Goal: Task Accomplishment & Management: Complete application form

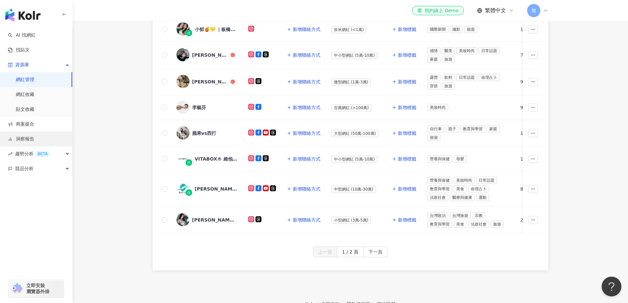
click at [34, 136] on link "洞察報告" at bounding box center [21, 139] width 26 height 7
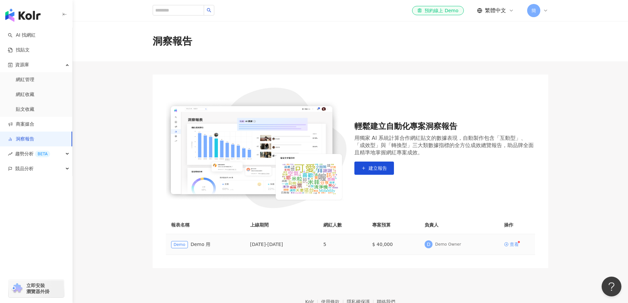
click at [516, 245] on div "查看" at bounding box center [514, 244] width 9 height 5
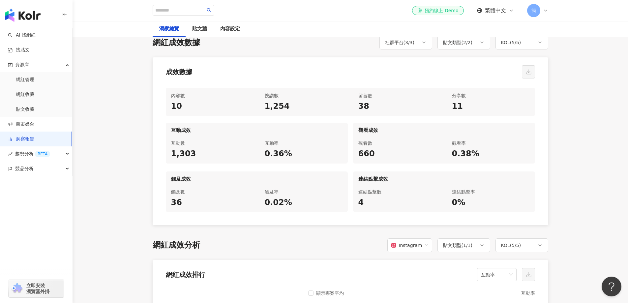
scroll to position [264, 0]
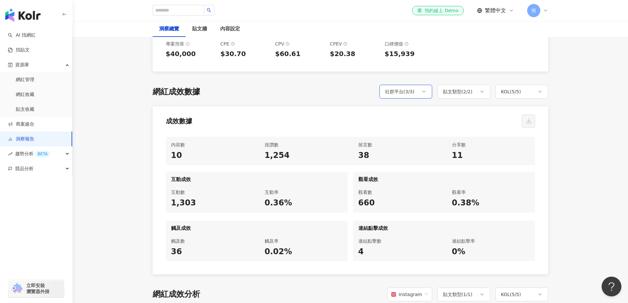
click at [427, 86] on div "社群平台 ( 3 / 3 )" at bounding box center [406, 92] width 53 height 14
click at [455, 104] on div "網紅成效數據 社群平台 ( 3 / 3 ) 貼文類型 ( 2 / 2 ) KOL ( 5 / 5 ) 全選 Instagram Facebook YouTub…" at bounding box center [351, 180] width 396 height 190
click at [479, 91] on icon at bounding box center [481, 91] width 5 height 5
click at [506, 114] on div "成效數據" at bounding box center [351, 119] width 396 height 25
click at [540, 95] on div "KOL ( 5 / 5 )" at bounding box center [522, 92] width 53 height 14
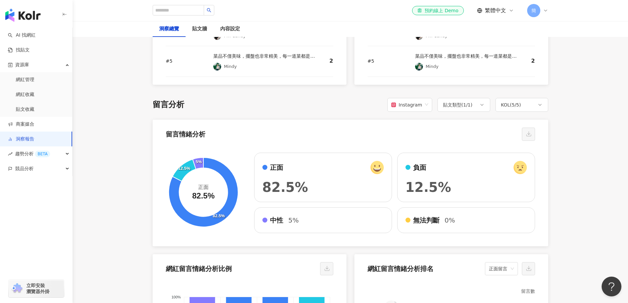
scroll to position [1055, 0]
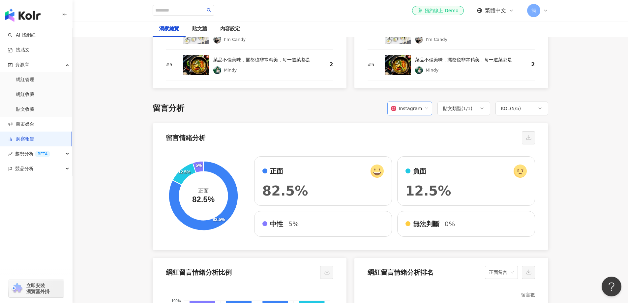
click at [423, 110] on span "Instagram" at bounding box center [409, 108] width 37 height 13
click at [583, 117] on main "洞察報告 Demo 用 Demo 用 加入網紅 洞察總覽 貼文牆 內容設定 總覽 最新更新完成時間 ： 2025/04/23 19:30:23 活動成效 貼文…" at bounding box center [351, 88] width 556 height 2245
click at [423, 109] on span "Instagram" at bounding box center [409, 108] width 37 height 13
click at [413, 139] on div "Facebook" at bounding box center [411, 134] width 40 height 11
click at [609, 129] on main "洞察報告 Demo 用 Demo 用 加入網紅 洞察總覽 貼文牆 內容設定 總覽 最新更新完成時間 ： 2025/04/23 19:30:23 活動成效 貼文…" at bounding box center [351, 88] width 556 height 2245
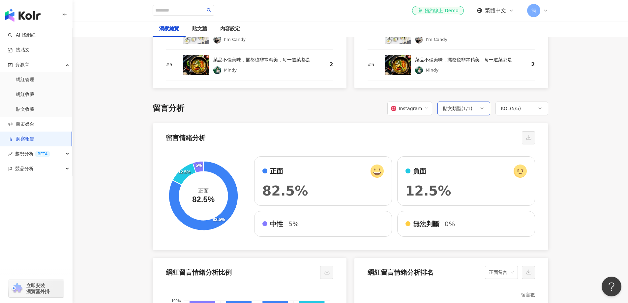
click at [482, 109] on icon at bounding box center [481, 108] width 5 height 5
click at [567, 110] on main "洞察報告 Demo 用 Demo 用 加入網紅 洞察總覽 貼文牆 內容設定 總覽 最新更新完成時間 ： 2025/04/23 19:30:23 活動成效 貼文…" at bounding box center [351, 88] width 556 height 2245
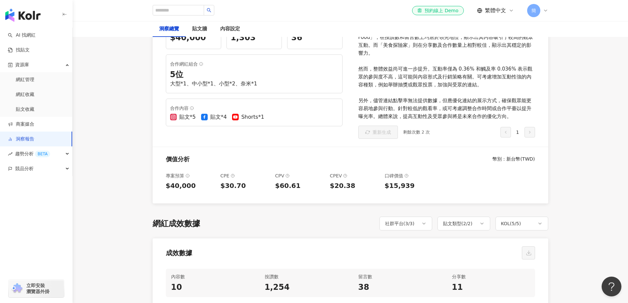
scroll to position [0, 0]
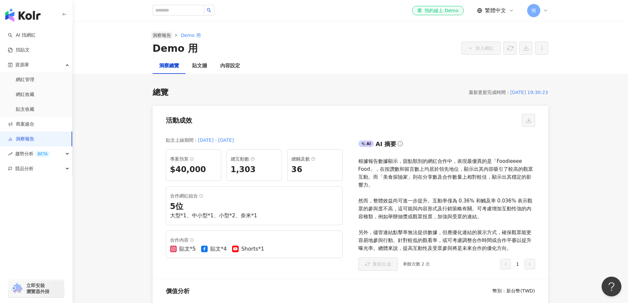
click at [161, 34] on link "洞察報告" at bounding box center [161, 35] width 21 height 7
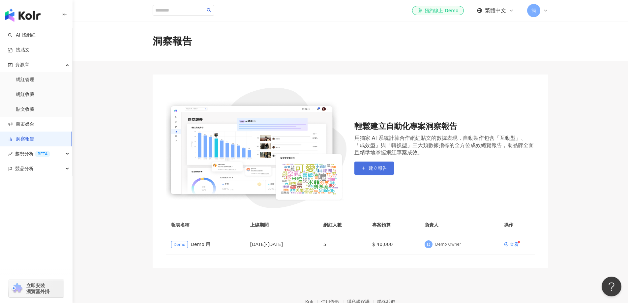
click at [377, 173] on button "建立報告" at bounding box center [374, 168] width 40 height 13
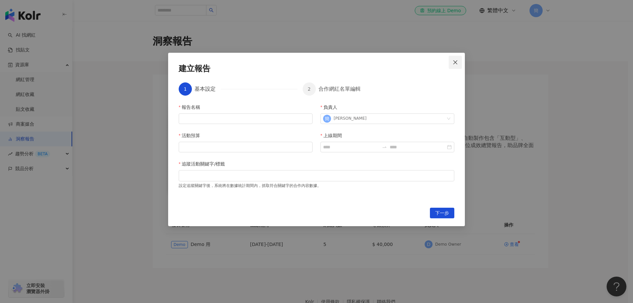
click at [455, 60] on icon "close" at bounding box center [455, 62] width 5 height 5
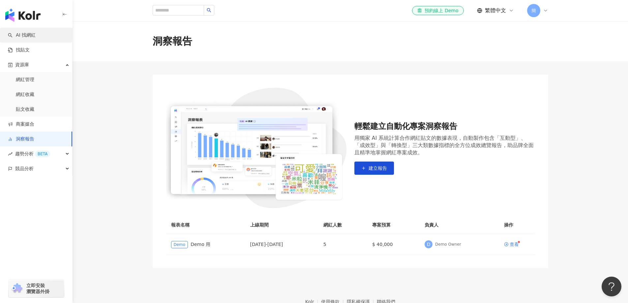
click at [36, 34] on link "AI 找網紅" at bounding box center [22, 35] width 28 height 7
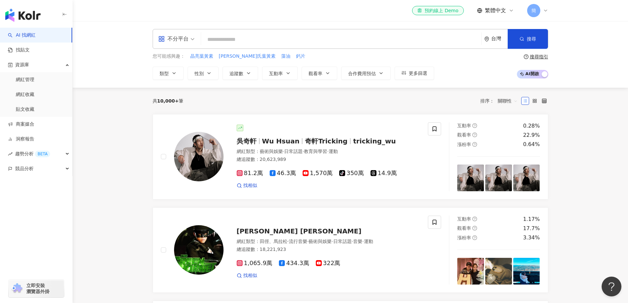
click at [243, 37] on input "search" at bounding box center [341, 39] width 275 height 13
type input "*"
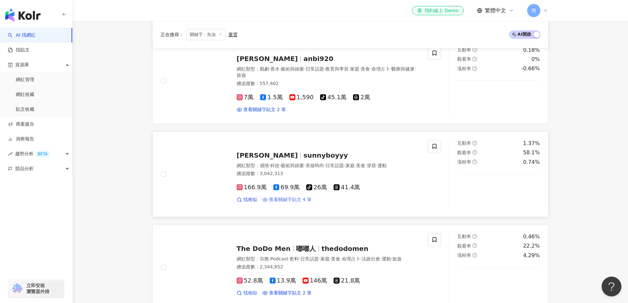
scroll to position [231, 0]
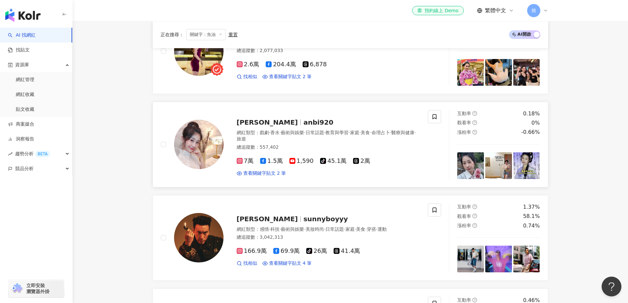
type input "**"
click at [252, 119] on span "丁小鈺" at bounding box center [267, 122] width 61 height 8
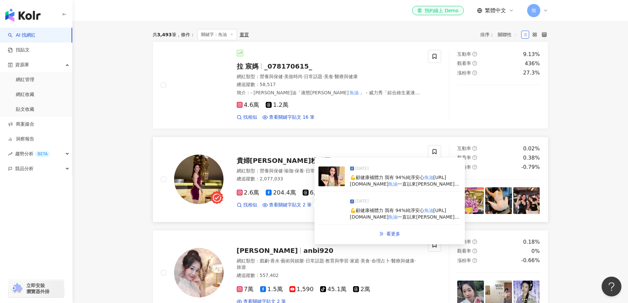
scroll to position [66, 0]
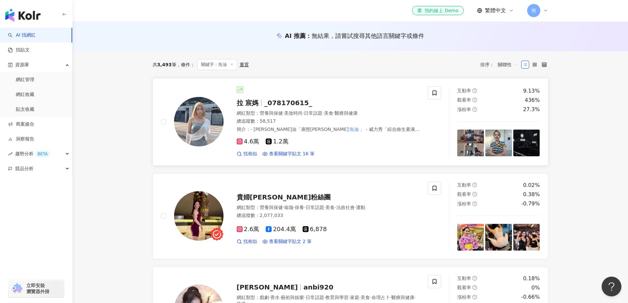
click at [252, 104] on span "拉 宸媽" at bounding box center [248, 103] width 22 height 8
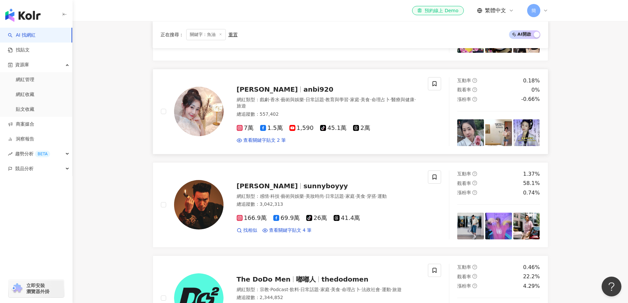
scroll to position [330, 0]
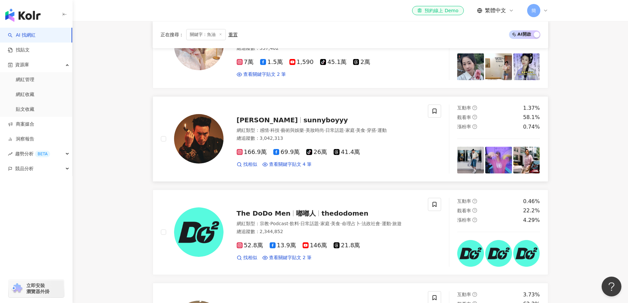
click at [303, 119] on span "sunnyboyyy" at bounding box center [325, 120] width 45 height 8
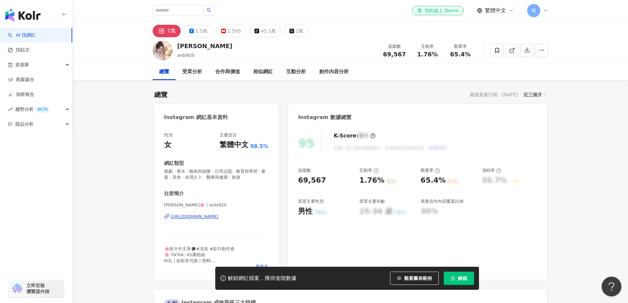
click at [190, 218] on div "https://www.instagram.com/anbi920/" at bounding box center [195, 217] width 48 height 6
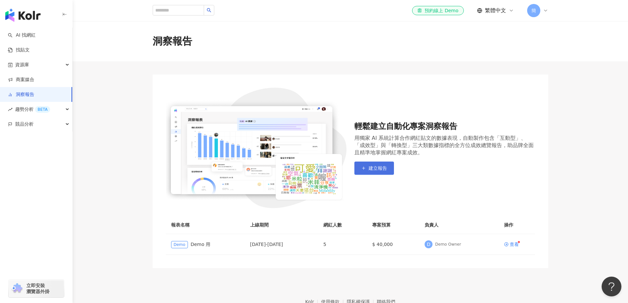
click at [375, 167] on span "建立報告" at bounding box center [378, 168] width 18 height 5
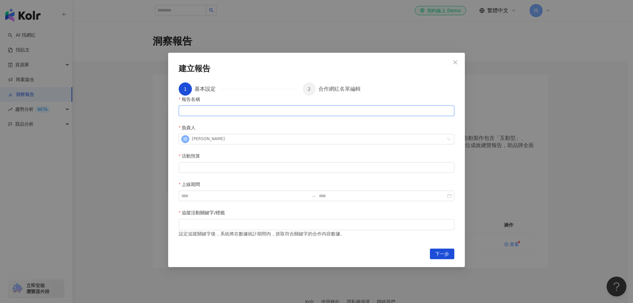
click at [241, 116] on input "報告名稱" at bounding box center [317, 111] width 276 height 11
click at [273, 209] on div "追蹤活動關鍵字/標籤" at bounding box center [317, 214] width 276 height 10
click at [249, 116] on input "報告名稱" at bounding box center [317, 111] width 276 height 11
type input "**"
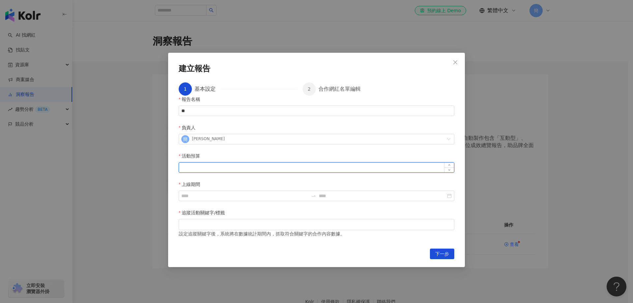
click at [232, 163] on input "活動預算" at bounding box center [316, 168] width 275 height 10
type input "******"
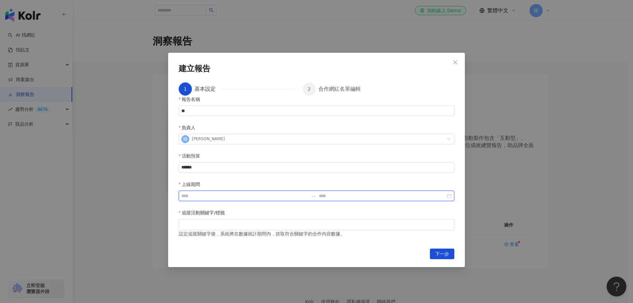
click at [308, 192] on input "上線期間" at bounding box center [244, 195] width 127 height 7
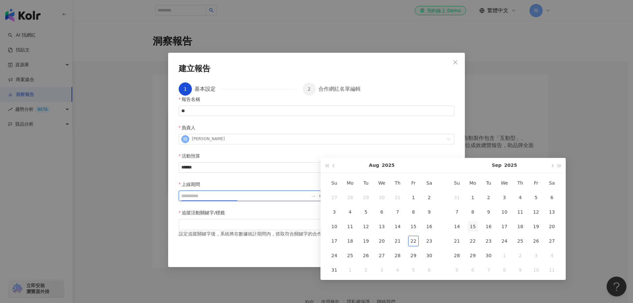
type input "**********"
click at [333, 164] on button "button" at bounding box center [333, 165] width 7 height 15
type input "**********"
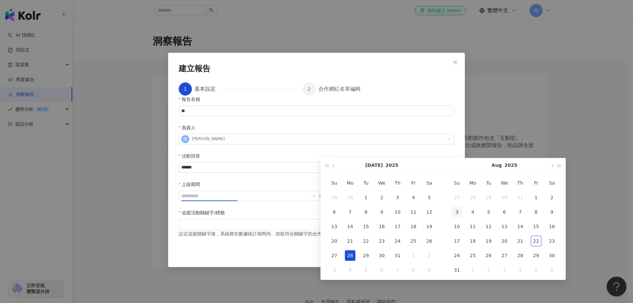
type input "**********"
click at [353, 257] on div "28" at bounding box center [350, 255] width 11 height 11
type input "**********"
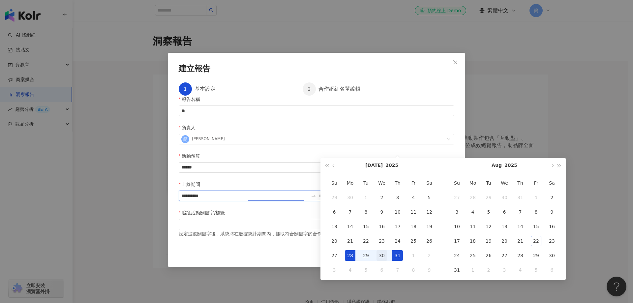
type input "**********"
click at [383, 257] on div "30" at bounding box center [382, 255] width 11 height 11
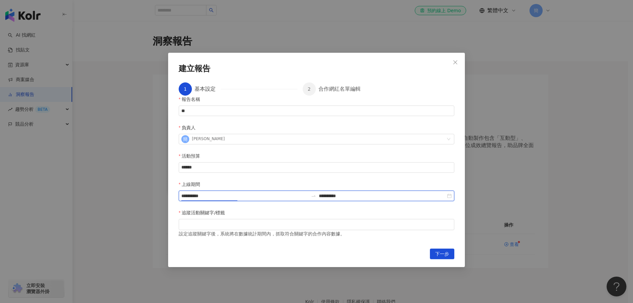
click at [308, 192] on input "**********" at bounding box center [244, 195] width 127 height 7
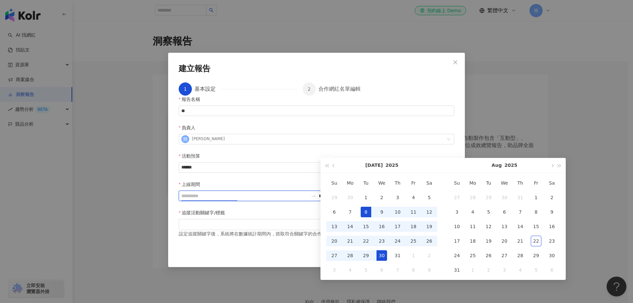
type input "**********"
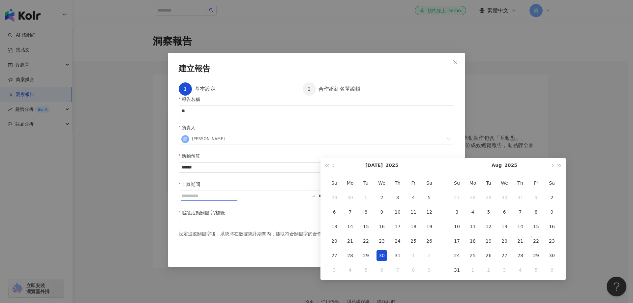
click at [378, 256] on div "30" at bounding box center [382, 255] width 11 height 11
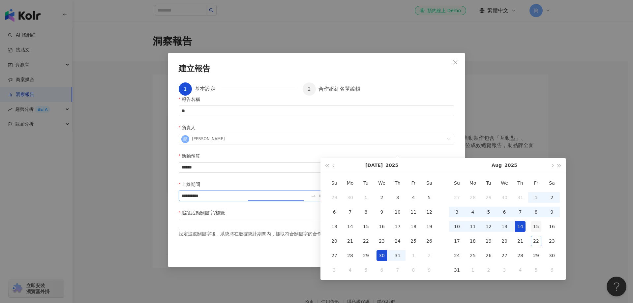
type input "**********"
click at [538, 224] on div "15" at bounding box center [536, 226] width 11 height 11
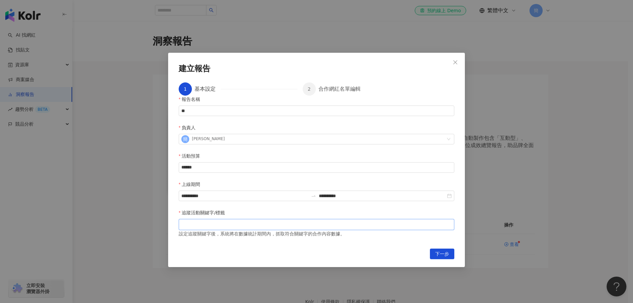
click at [242, 222] on div at bounding box center [316, 224] width 273 height 5
type input "**"
click at [443, 249] on span "下一步" at bounding box center [442, 254] width 14 height 11
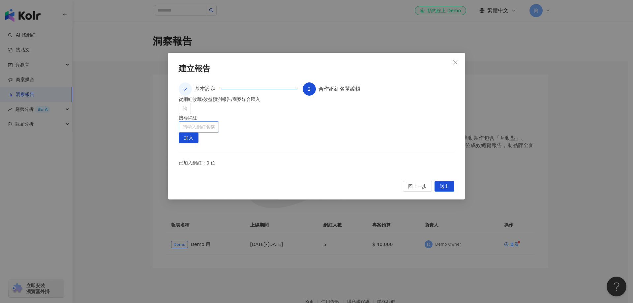
click at [215, 122] on input "search" at bounding box center [199, 127] width 32 height 11
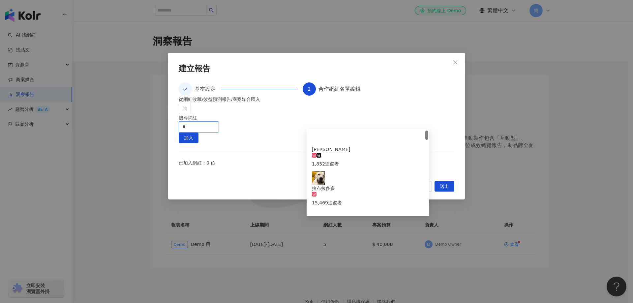
type input "*"
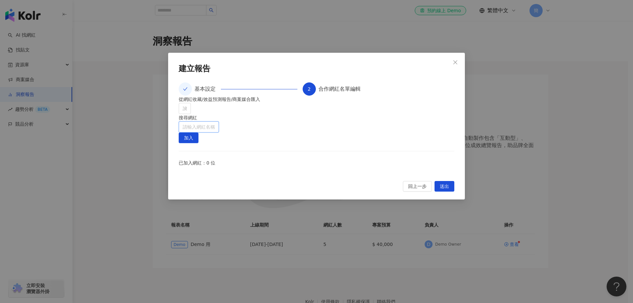
click at [215, 122] on input "search" at bounding box center [199, 127] width 32 height 11
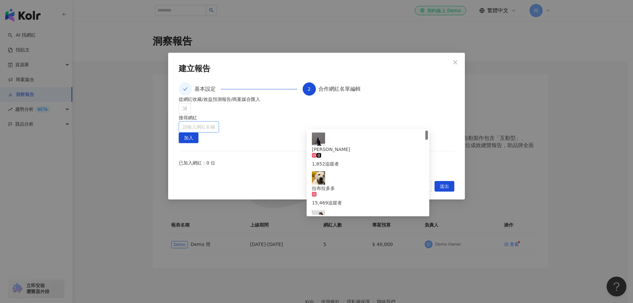
paste input "**"
type input "**"
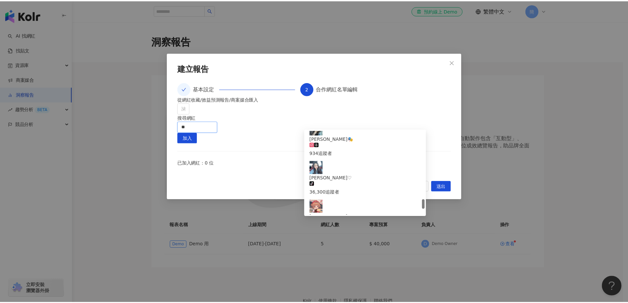
scroll to position [653, 0]
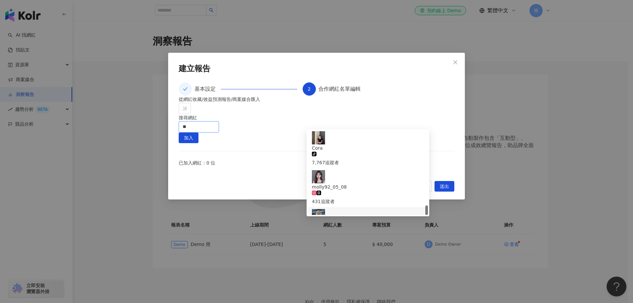
click at [353, 237] on div "58,517 追蹤者" at bounding box center [368, 240] width 112 height 7
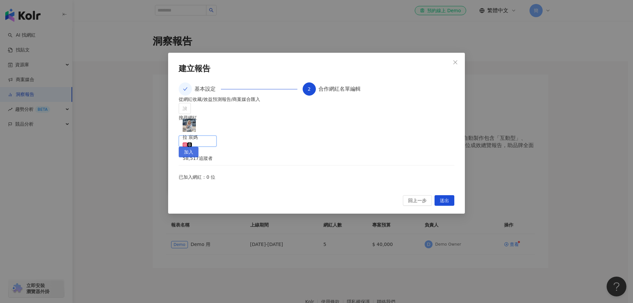
click at [193, 147] on span "加入" at bounding box center [188, 152] width 9 height 11
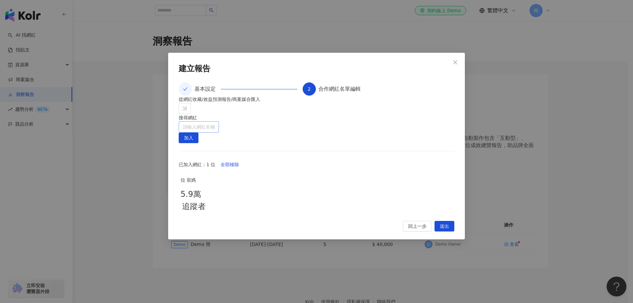
click at [215, 122] on input "search" at bounding box center [199, 127] width 32 height 11
type input "***"
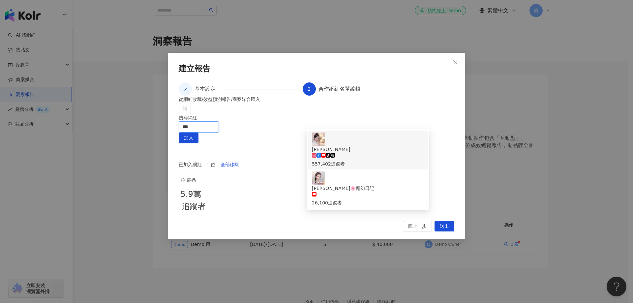
click at [399, 138] on div "丁小鈺 tiktok-icon 557,402 追蹤者" at bounding box center [368, 150] width 112 height 35
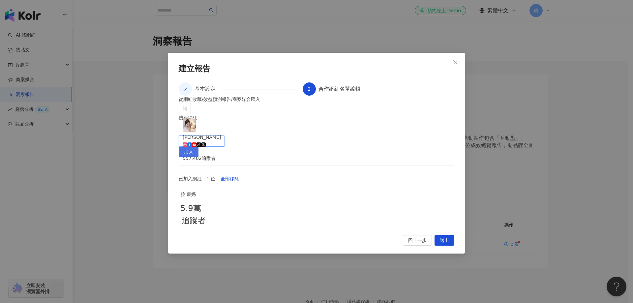
click at [193, 147] on span "加入" at bounding box center [188, 152] width 9 height 11
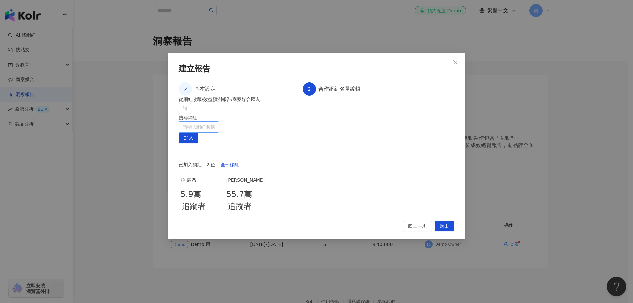
click at [215, 123] on input "search" at bounding box center [199, 127] width 32 height 11
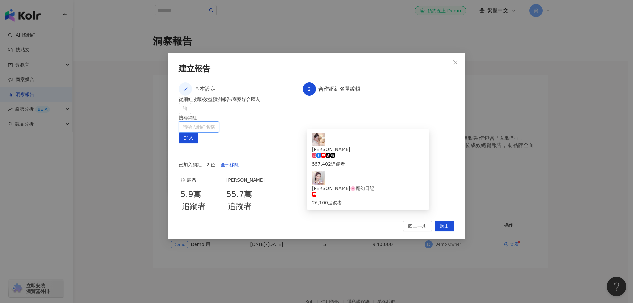
type input "*"
type input "********"
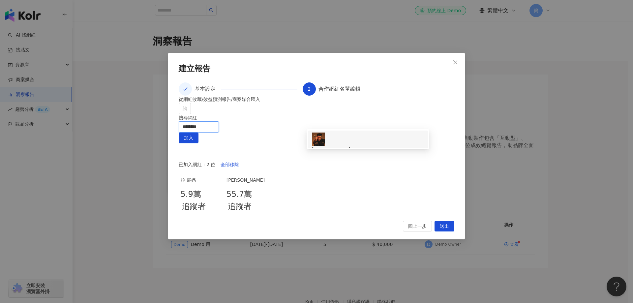
click at [381, 160] on div "3,042,313 追蹤者" at bounding box center [368, 163] width 112 height 7
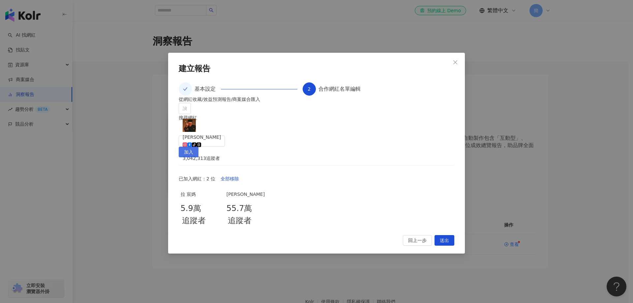
click at [193, 147] on span "加入" at bounding box center [188, 152] width 9 height 11
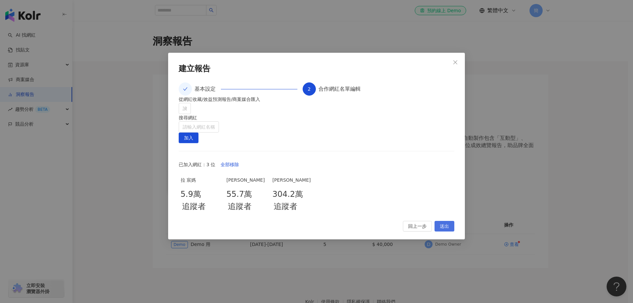
click at [450, 231] on button "送出" at bounding box center [445, 226] width 20 height 11
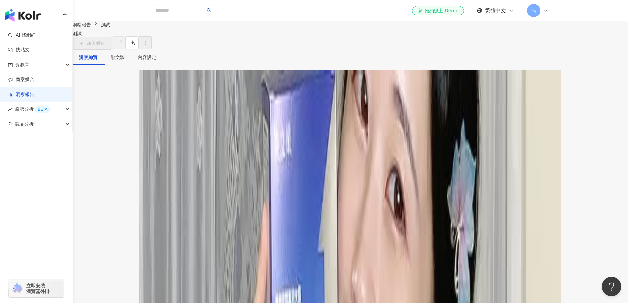
click at [26, 109] on span "趨勢分析 BETA" at bounding box center [32, 109] width 35 height 15
click at [26, 128] on link "Hashtag 排行" at bounding box center [31, 124] width 30 height 7
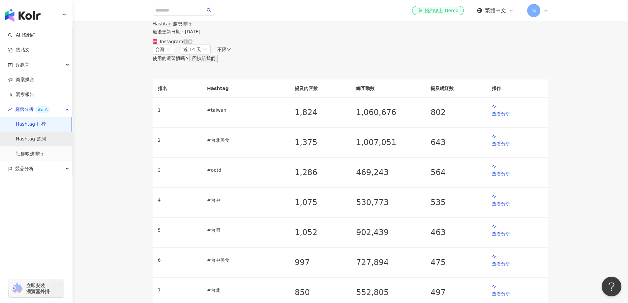
click at [28, 136] on link "Hashtag 監測" at bounding box center [31, 139] width 30 height 7
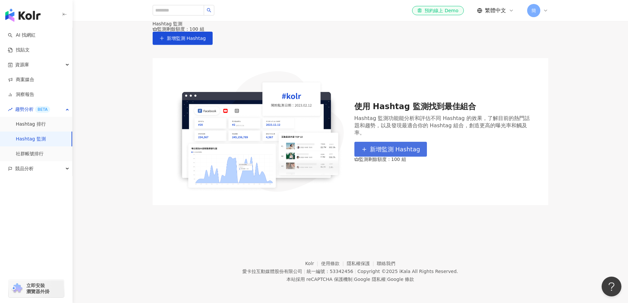
click at [392, 153] on span "新增監測 Hashtag" at bounding box center [395, 149] width 50 height 7
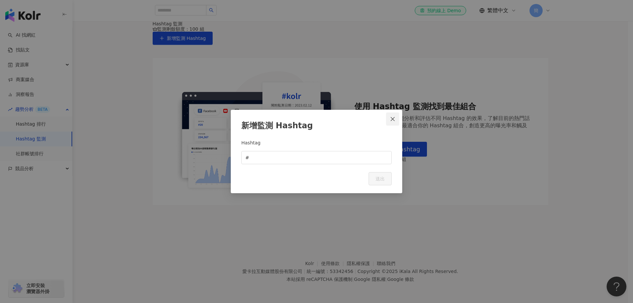
click at [393, 118] on icon "close" at bounding box center [392, 118] width 5 height 5
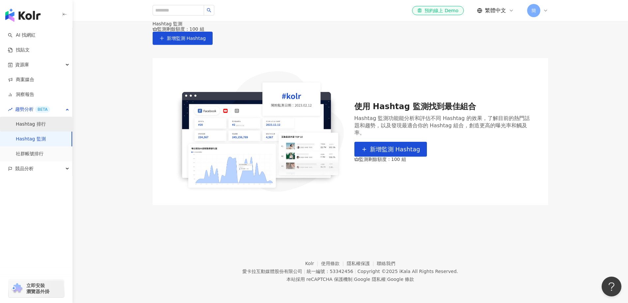
click at [46, 123] on link "Hashtag 排行" at bounding box center [31, 124] width 30 height 7
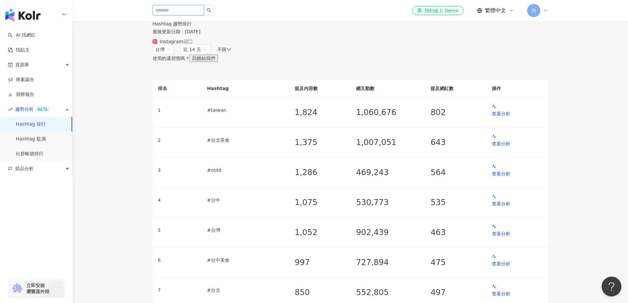
click at [185, 11] on input "search" at bounding box center [178, 10] width 51 height 11
type input "**"
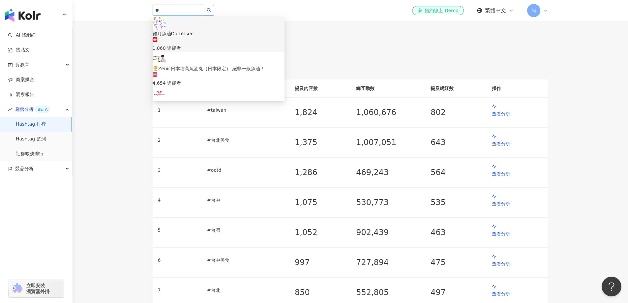
click at [214, 10] on button "button" at bounding box center [209, 10] width 11 height 11
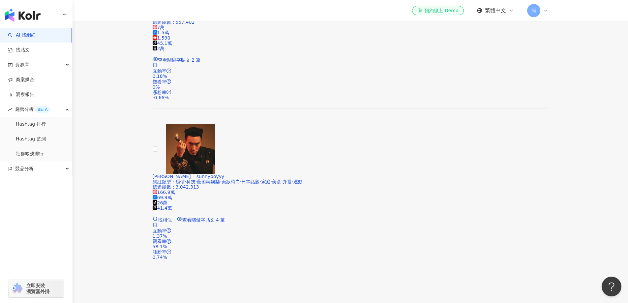
scroll to position [627, 0]
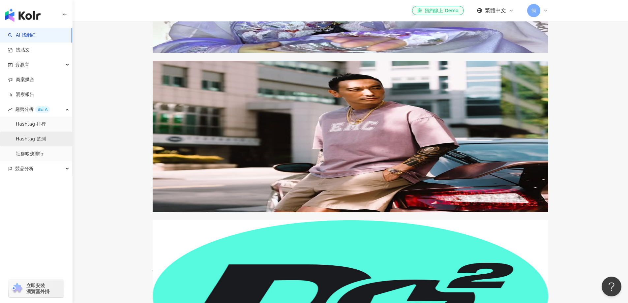
click at [38, 140] on link "Hashtag 監測" at bounding box center [31, 139] width 30 height 7
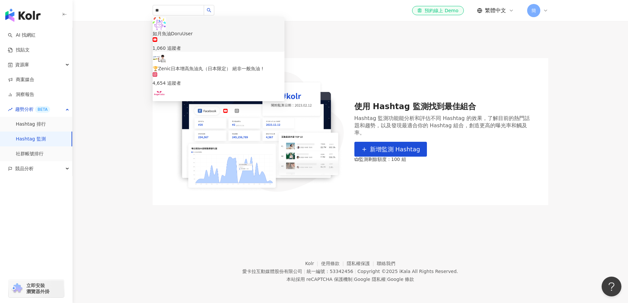
click at [336, 18] on div "** 如月魚油DoruUser 1,060 追蹤者 🏆Zenic日本增高魚油丸（日本限定） 絕非一般魚油 ! 4,654 追蹤者 Angel Lala 天使娜…" at bounding box center [351, 10] width 396 height 21
click at [393, 153] on span "新增監測 Hashtag" at bounding box center [395, 149] width 50 height 7
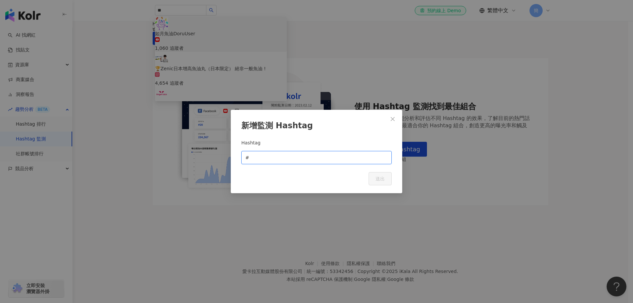
click at [311, 161] on input "text" at bounding box center [319, 157] width 137 height 7
type input "**"
click at [378, 179] on span "送出" at bounding box center [380, 178] width 9 height 5
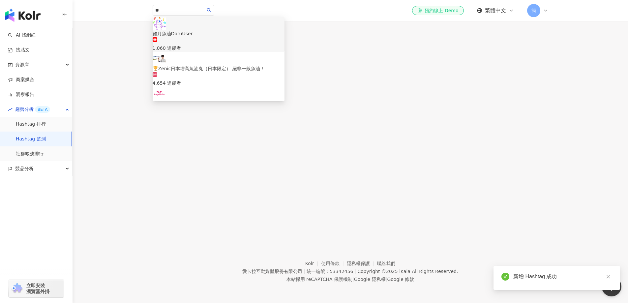
click at [328, 36] on div "Hashtag 監測 監測剩餘額度：99 組 新增監測 Hashtag" at bounding box center [350, 33] width 422 height 24
click at [185, 65] on span "查看分析" at bounding box center [176, 61] width 18 height 5
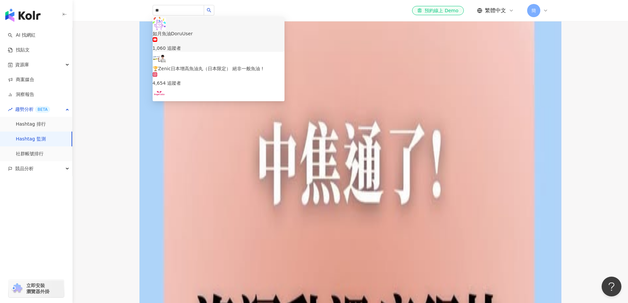
scroll to position [132, 0]
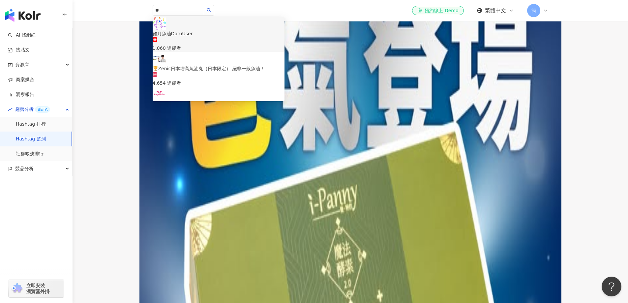
click at [166, 103] on img at bounding box center [159, 96] width 13 height 13
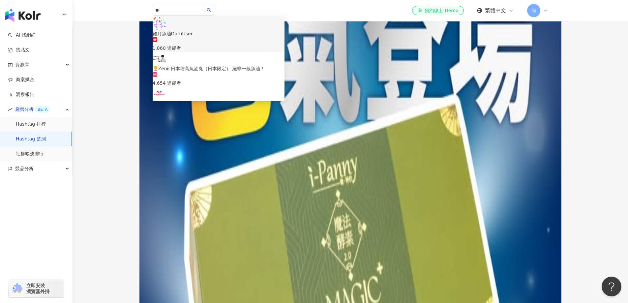
scroll to position [198, 0]
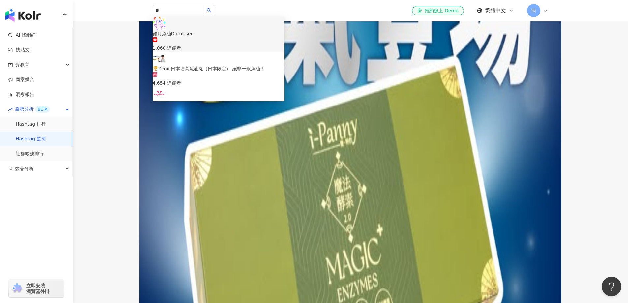
click at [225, 226] on div "🐟💛 猜猜我一天吃幾顆魚油？ （提示：比「我每天的咖啡杯數」還多😂） 答案揭曉 👉 3 顆！ 因為健身＋備賽 魚油不只護關節，還能幫忙抗發炎、顧心血管，訓練完…" at bounding box center [351, 229] width 396 height 7
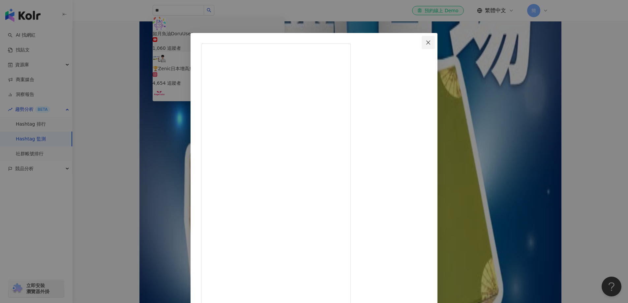
click at [430, 44] on icon "close" at bounding box center [428, 42] width 4 height 4
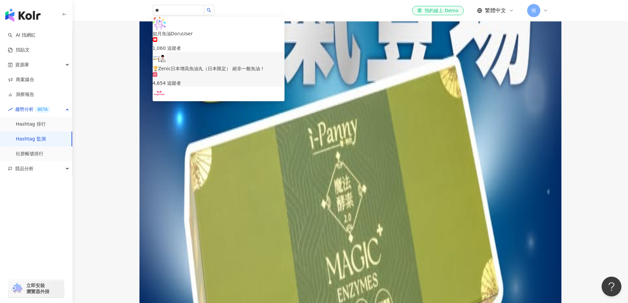
click at [166, 13] on img at bounding box center [159, 6] width 13 height 13
click at [230, 70] on div "摸摸的坐姿真的很不淑女捏 #摸摸 #汪喵星球 #肉泥 #純肉泥 #保健純肉泥 #寵物保健品 #免疫力 #魚油 #關節保養 #排毛 #貓 - 汪喵星球官網結帳輸…" at bounding box center [351, 66] width 396 height 7
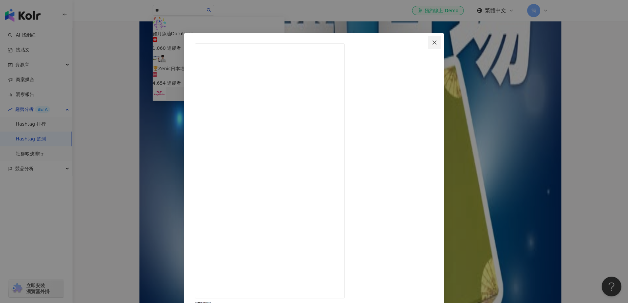
click at [437, 43] on icon "close" at bounding box center [435, 42] width 4 height 4
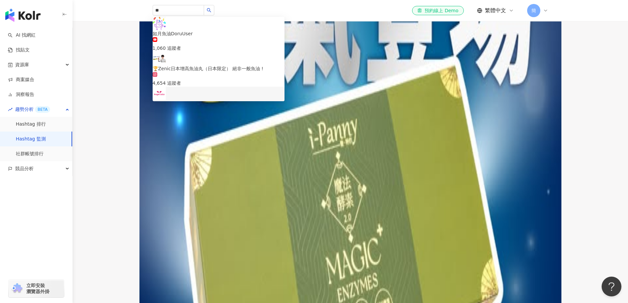
click at [569, 181] on main "Hashtag 監測 魚油 魚油 最後更新時間: 2025/8/22 13:42 Instagram 台灣 近 14 天 不限 目前排名 未進入前 100 名…" at bounding box center [351, 279] width 556 height 912
click at [22, 167] on span "競品分析" at bounding box center [24, 168] width 18 height 15
click at [28, 186] on link "品牌帳號分析" at bounding box center [30, 183] width 28 height 7
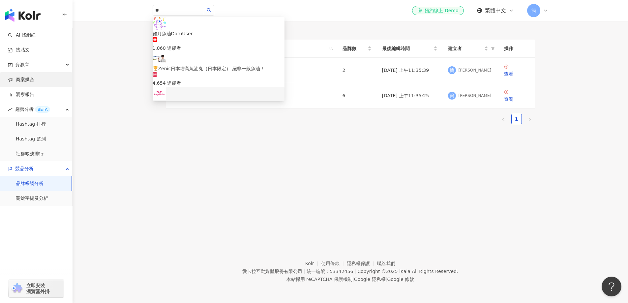
click at [34, 82] on link "商案媒合" at bounding box center [21, 80] width 26 height 7
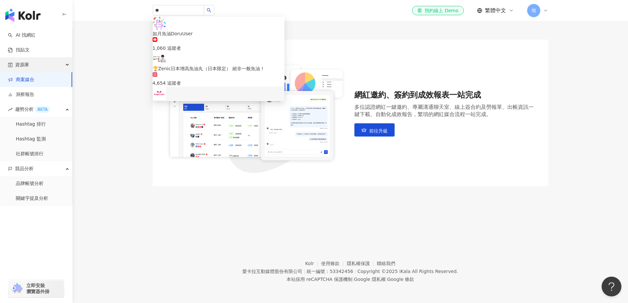
click at [33, 67] on div "資源庫" at bounding box center [36, 64] width 72 height 15
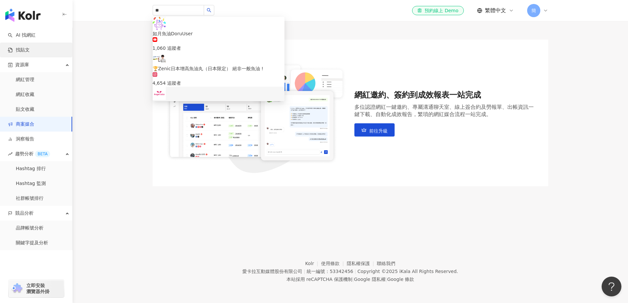
click at [30, 53] on link "找貼文" at bounding box center [19, 50] width 22 height 7
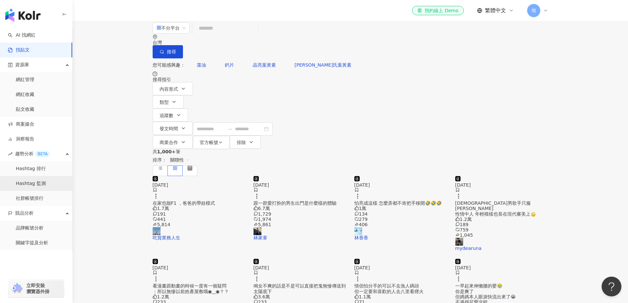
click at [38, 180] on link "Hashtag 監測" at bounding box center [31, 183] width 30 height 7
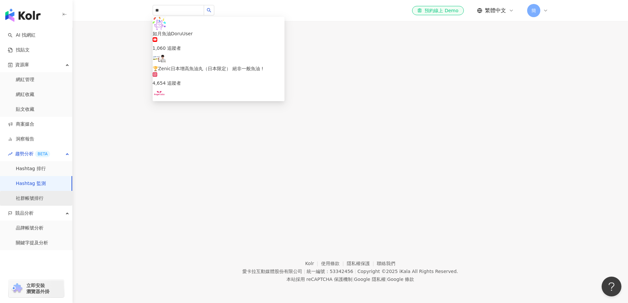
click at [44, 199] on link "社群帳號排行" at bounding box center [30, 198] width 28 height 7
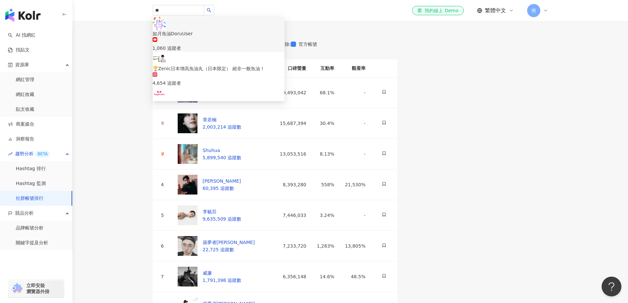
click at [239, 13] on div "** 如月魚油DoruUser 1,060 追蹤者 🏆Zenic日本增高魚油丸（日本限定） 絕非一般魚油 ! 4,654 追蹤者 Angel Lala 天使娜…" at bounding box center [351, 10] width 396 height 21
click at [232, 30] on div "如月魚油DoruUser 1,060 追蹤者" at bounding box center [219, 41] width 132 height 22
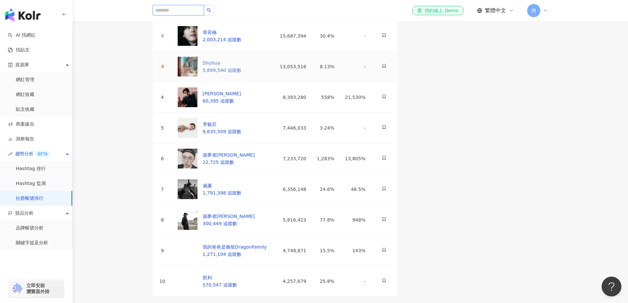
scroll to position [99, 0]
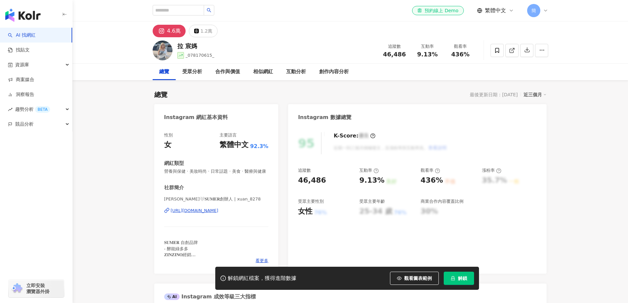
click at [219, 208] on div "[URL][DOMAIN_NAME]" at bounding box center [195, 211] width 48 height 6
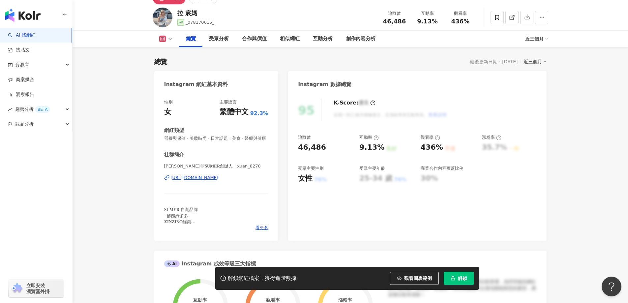
drag, startPoint x: 215, startPoint y: 182, endPoint x: 266, endPoint y: 160, distance: 55.8
click at [266, 158] on div "社群簡介" at bounding box center [216, 154] width 105 height 7
click at [219, 181] on div "https://www.instagram.com/xuan_8278/" at bounding box center [195, 178] width 48 height 6
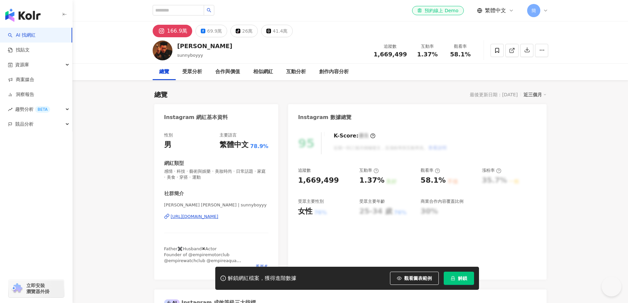
click at [219, 217] on div "[URL][DOMAIN_NAME]" at bounding box center [195, 217] width 48 height 6
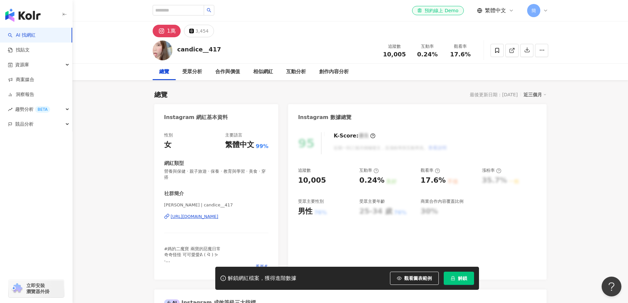
click at [199, 216] on div "[URL][DOMAIN_NAME]" at bounding box center [195, 217] width 48 height 6
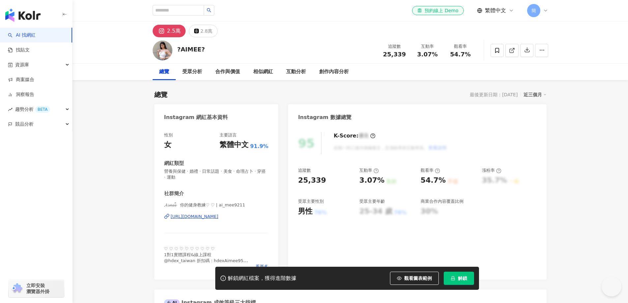
click at [219, 218] on div "[URL][DOMAIN_NAME]" at bounding box center [195, 217] width 48 height 6
